Goal: Download file/media

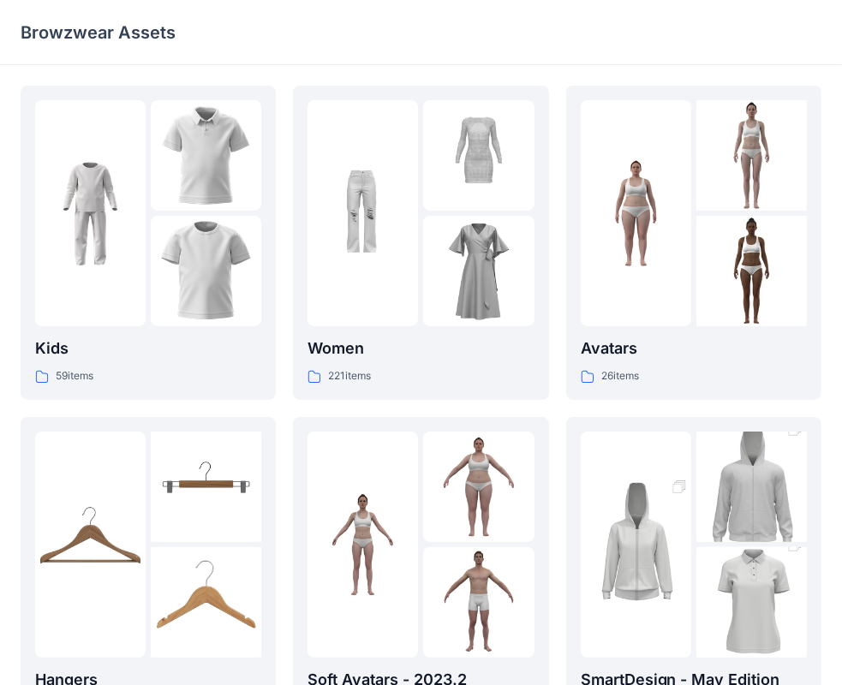
click at [411, 178] on div at bounding box center [362, 213] width 110 height 226
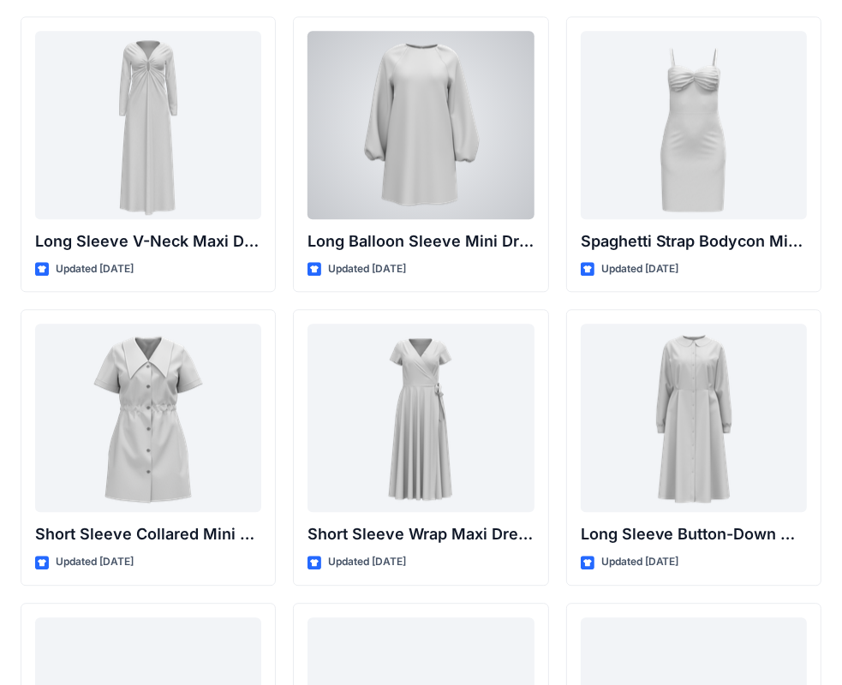
scroll to position [2710, 0]
click at [423, 46] on div at bounding box center [420, 125] width 226 height 188
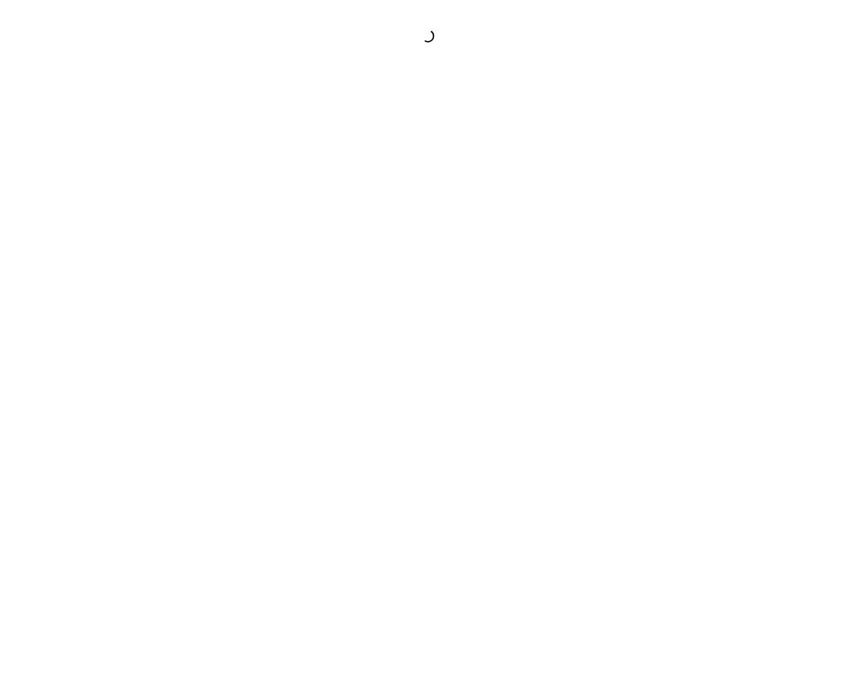
click at [423, 46] on div at bounding box center [428, 342] width 856 height 685
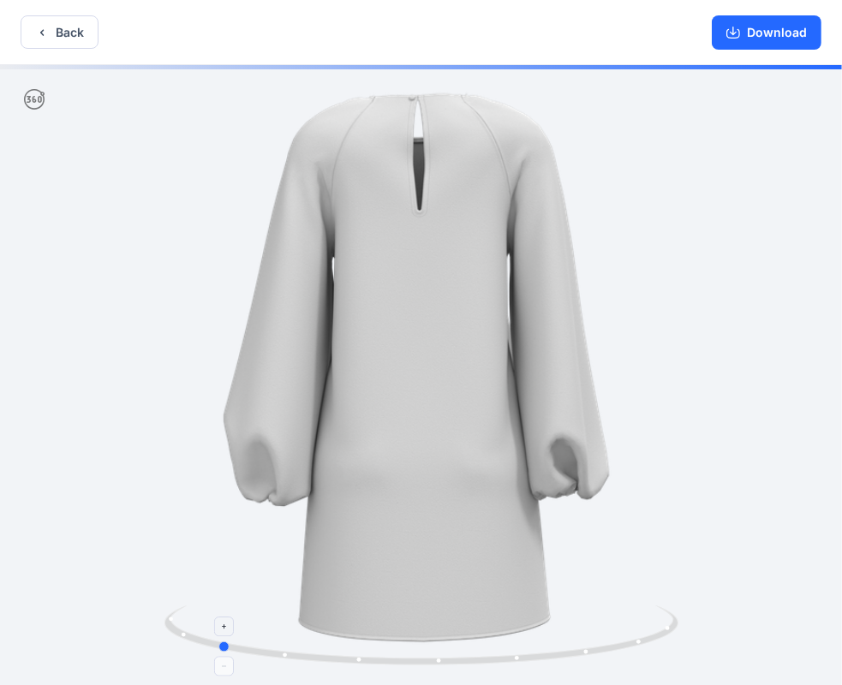
drag, startPoint x: 424, startPoint y: 657, endPoint x: 207, endPoint y: 633, distance: 218.0
click at [207, 633] on icon at bounding box center [423, 637] width 518 height 64
click at [749, 39] on button "Download" at bounding box center [767, 32] width 110 height 34
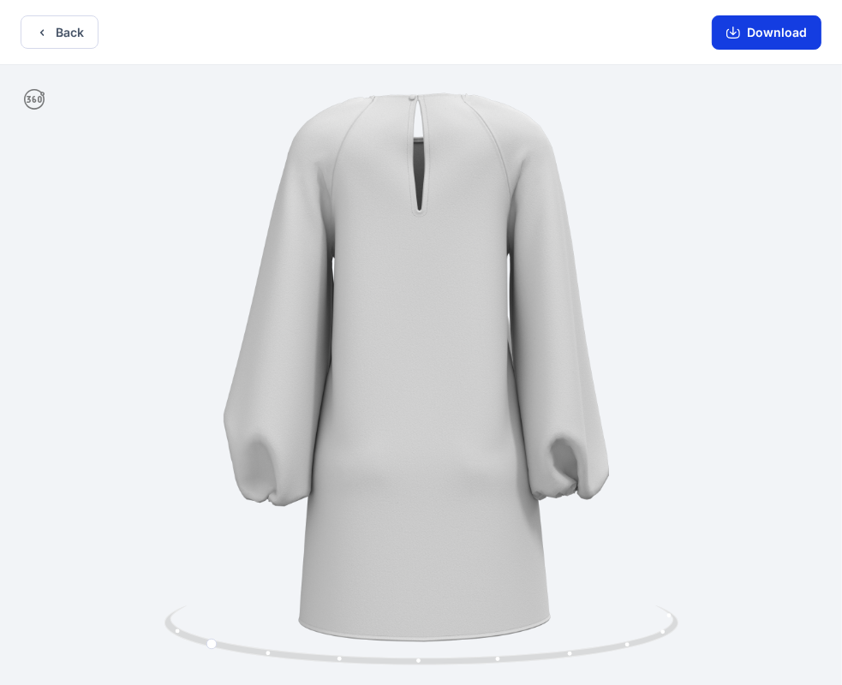
click at [749, 39] on button "Download" at bounding box center [767, 32] width 110 height 34
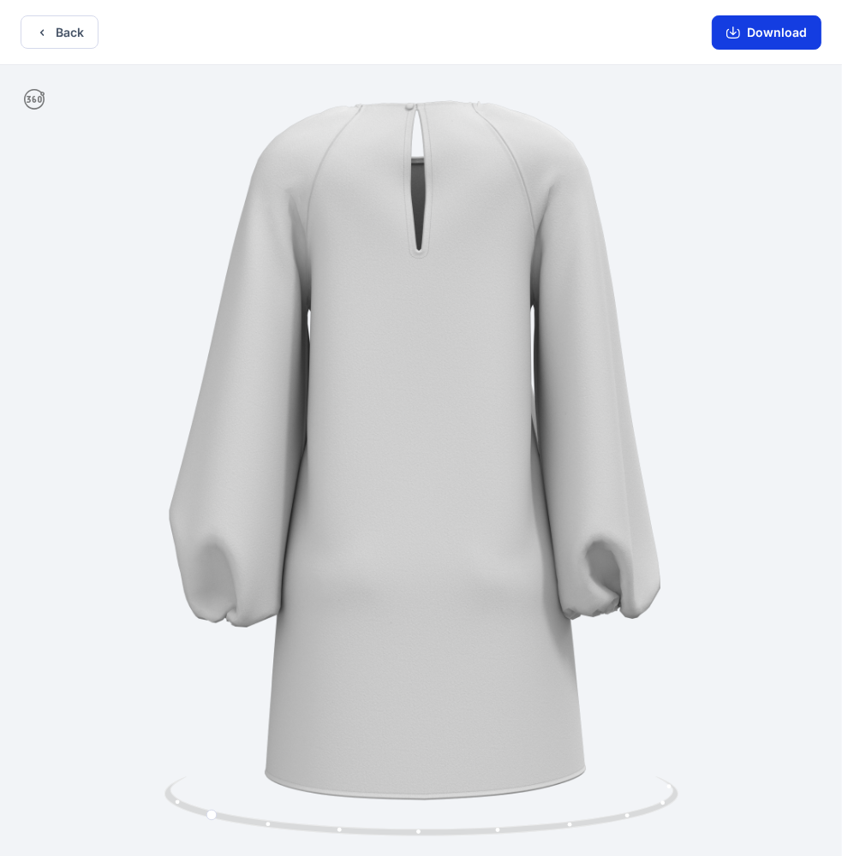
click at [785, 27] on button "Download" at bounding box center [767, 32] width 110 height 34
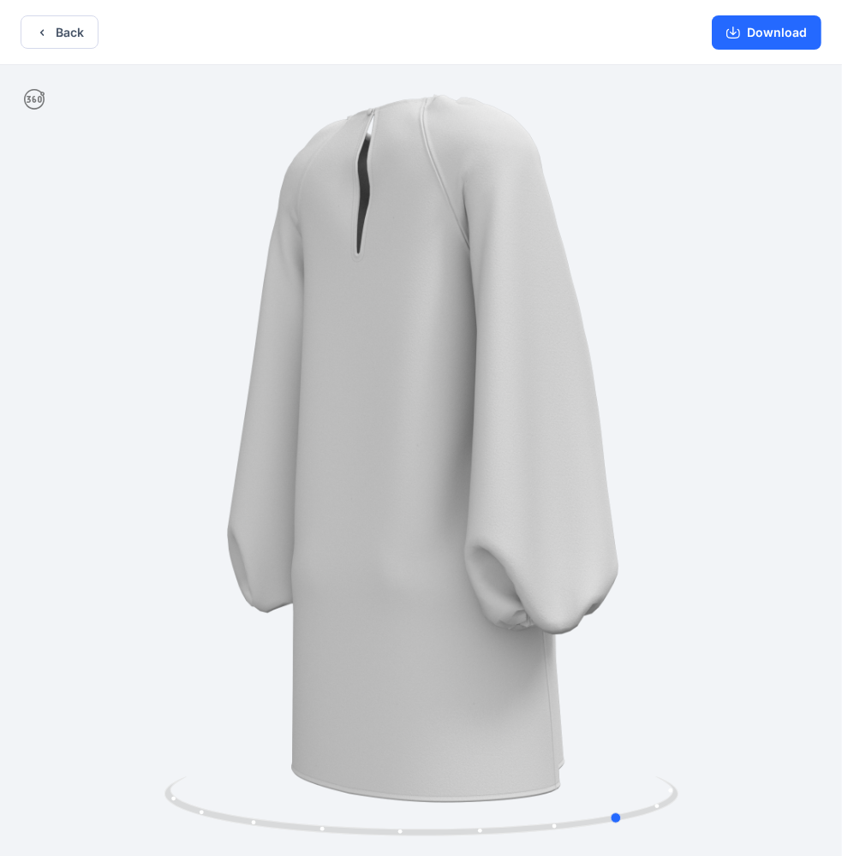
drag, startPoint x: 468, startPoint y: 478, endPoint x: 373, endPoint y: 334, distance: 172.4
click at [373, 334] on div at bounding box center [421, 462] width 842 height 795
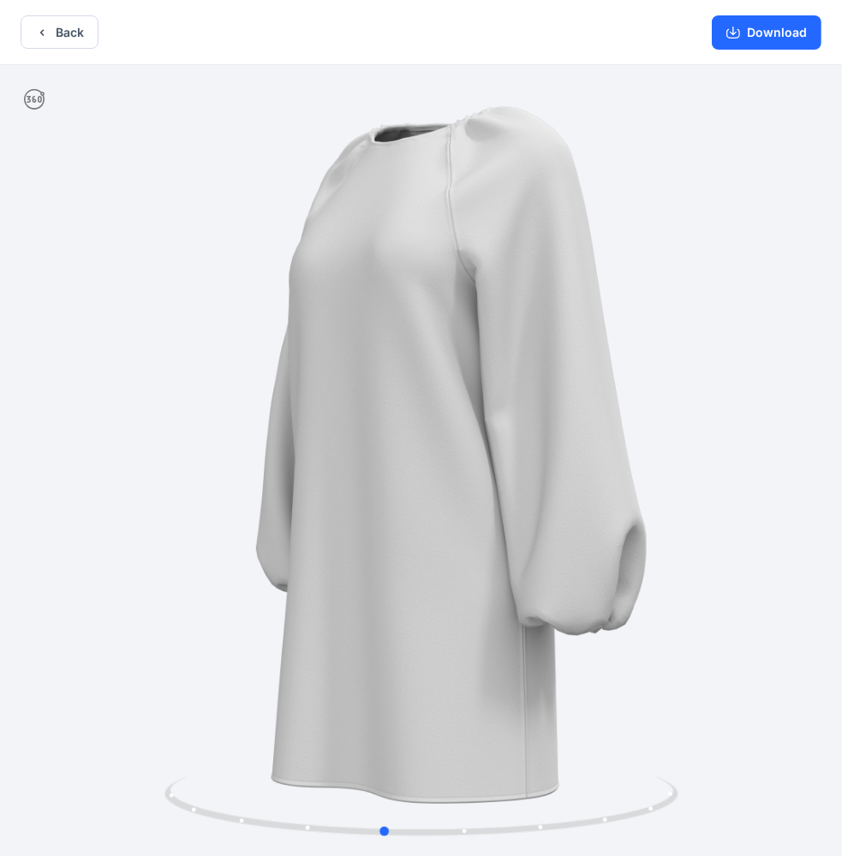
drag, startPoint x: 469, startPoint y: 579, endPoint x: 839, endPoint y: 339, distance: 440.9
click at [839, 339] on div at bounding box center [421, 462] width 842 height 795
